Goal: Communication & Community: Participate in discussion

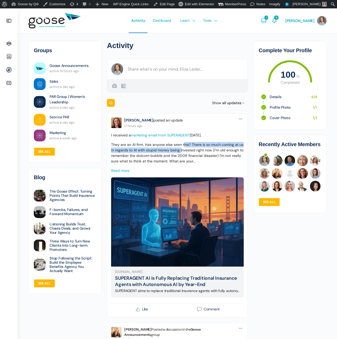
drag, startPoint x: 183, startPoint y: 144, endPoint x: 181, endPoint y: 151, distance: 8.1
click at [181, 151] on p "They are an AI firm. Has anyone else seen this? There is so much coming at us i…" at bounding box center [177, 153] width 133 height 22
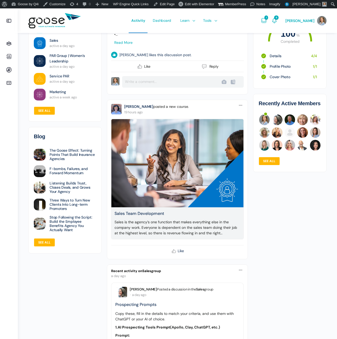
scroll to position [413, 0]
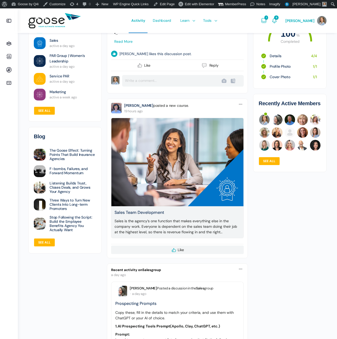
click at [185, 246] on link "Like Like" at bounding box center [177, 250] width 133 height 8
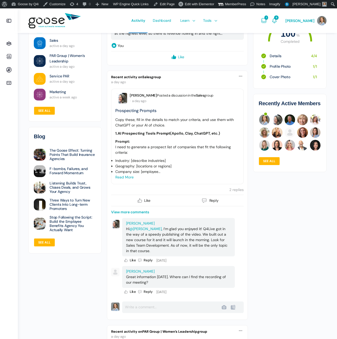
scroll to position [612, 0]
click at [144, 197] on button "Like" at bounding box center [143, 201] width 65 height 8
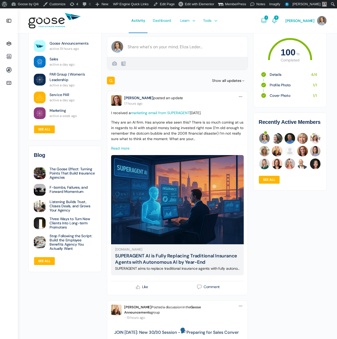
scroll to position [0, 0]
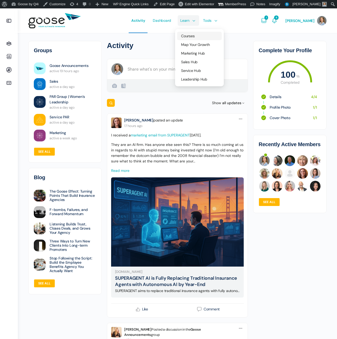
click at [198, 33] on link "Courses" at bounding box center [199, 36] width 45 height 8
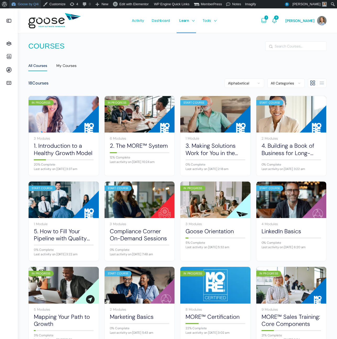
click at [23, 3] on link "Goose by Q4i" at bounding box center [25, 4] width 32 height 8
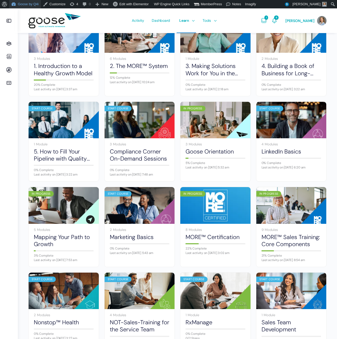
scroll to position [75, 0]
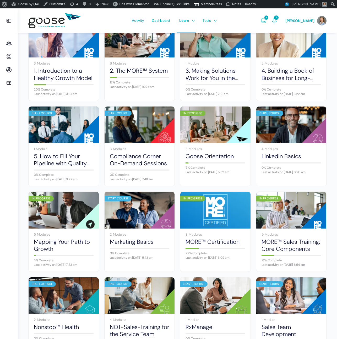
click at [4, 38] on link "Groups" at bounding box center [9, 43] width 13 height 13
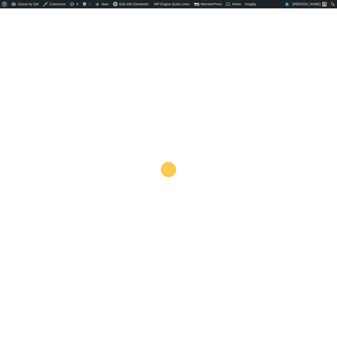
scroll to position [77, 0]
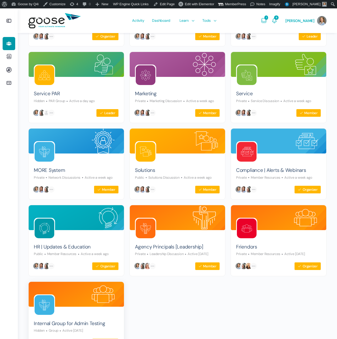
scroll to position [161, 0]
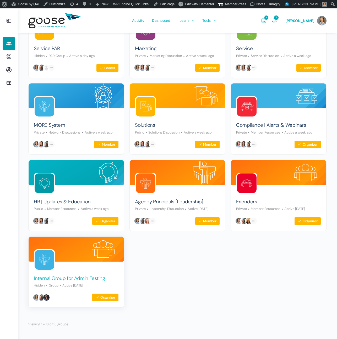
click at [75, 276] on link "Internal Group for Admin Testing" at bounding box center [69, 278] width 71 height 7
